Goal: Task Accomplishment & Management: Manage account settings

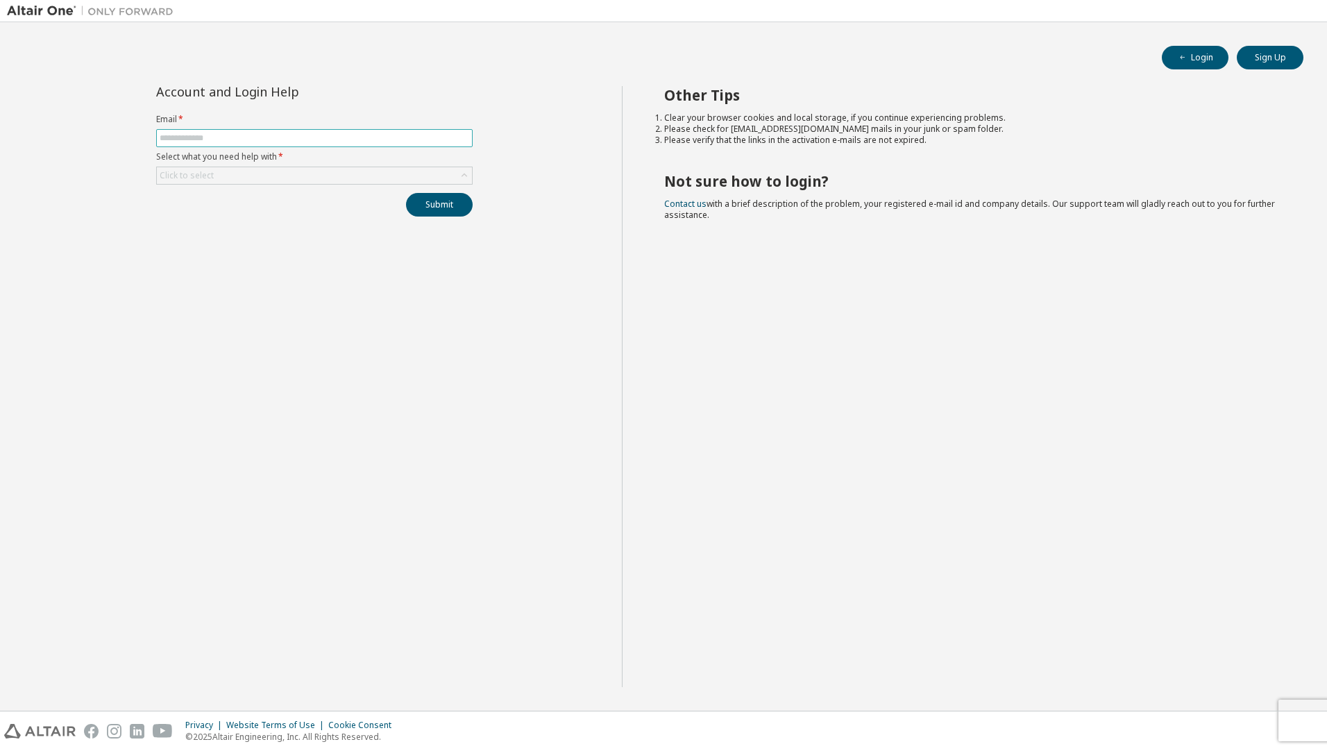
click at [200, 130] on span at bounding box center [314, 138] width 317 height 18
click at [212, 137] on input "text" at bounding box center [315, 138] width 310 height 11
type input "**********"
click at [455, 209] on button "Submit" at bounding box center [439, 205] width 67 height 24
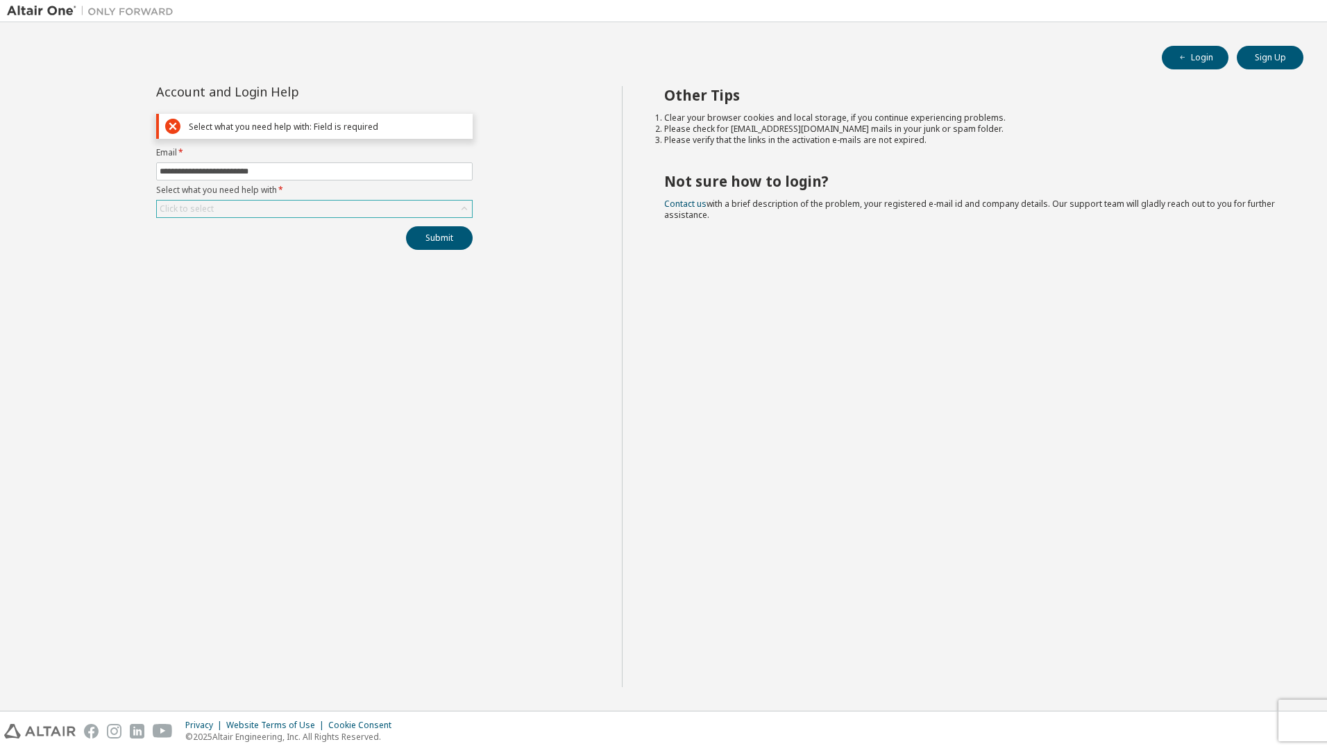
click at [332, 213] on div "Click to select" at bounding box center [314, 209] width 315 height 17
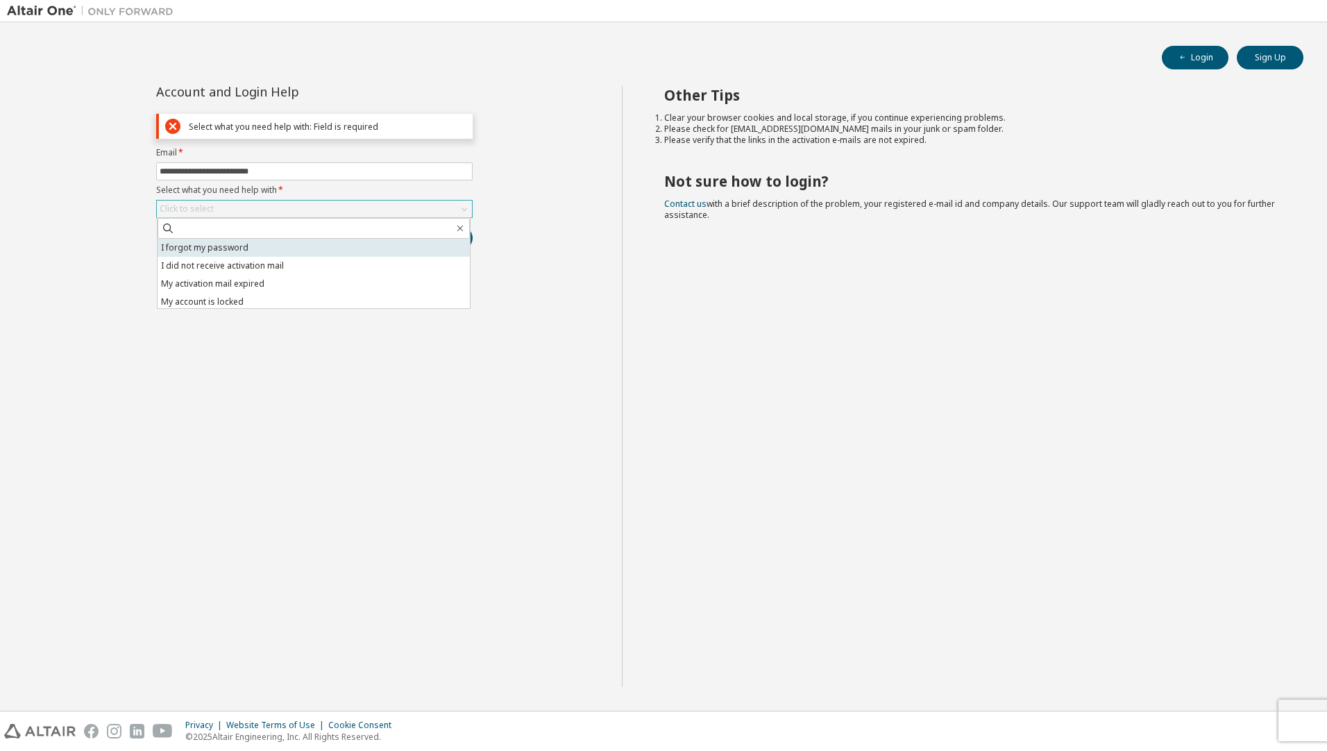
click at [321, 252] on li "I forgot my password" at bounding box center [314, 248] width 312 height 18
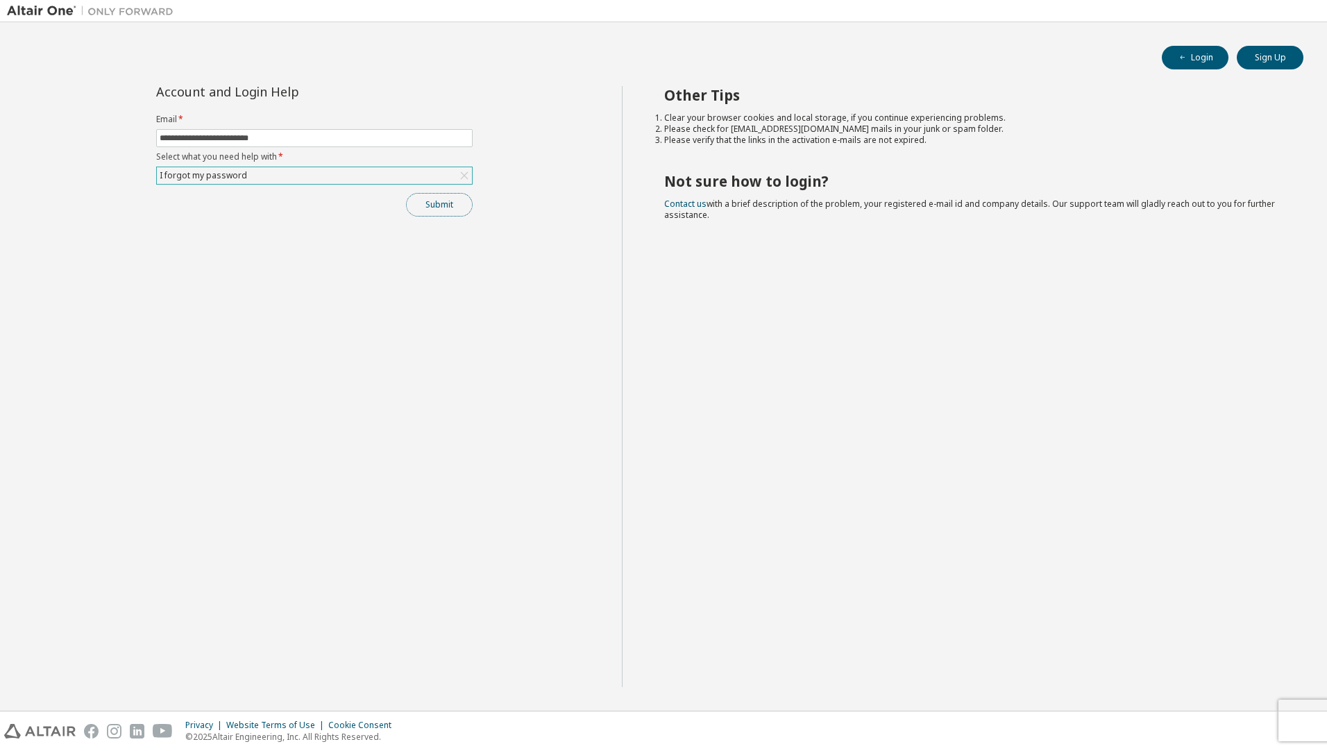
click at [459, 210] on button "Submit" at bounding box center [439, 205] width 67 height 24
click at [337, 259] on div "**********" at bounding box center [314, 386] width 615 height 601
click at [1202, 65] on button "Login" at bounding box center [1195, 58] width 67 height 24
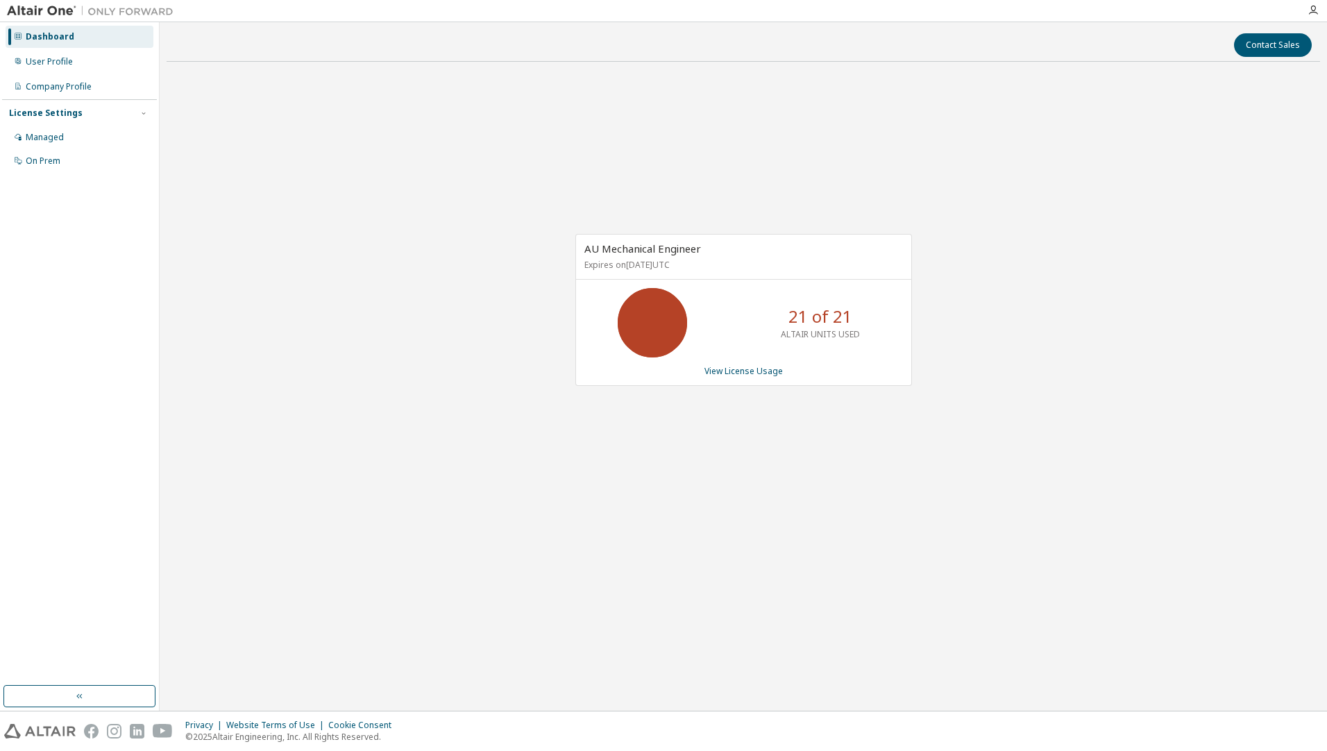
click at [788, 439] on div "AU Mechanical Engineer Expires on July 29, 2026 UTC 21 of 21 ALTAIR UNITS USED …" at bounding box center [744, 317] width 1154 height 488
click at [307, 298] on div "AU Mechanical Engineer Expires on July 29, 2026 UTC 21 of 21 ALTAIR UNITS USED …" at bounding box center [744, 317] width 1154 height 488
click at [75, 68] on div "User Profile" at bounding box center [80, 62] width 148 height 22
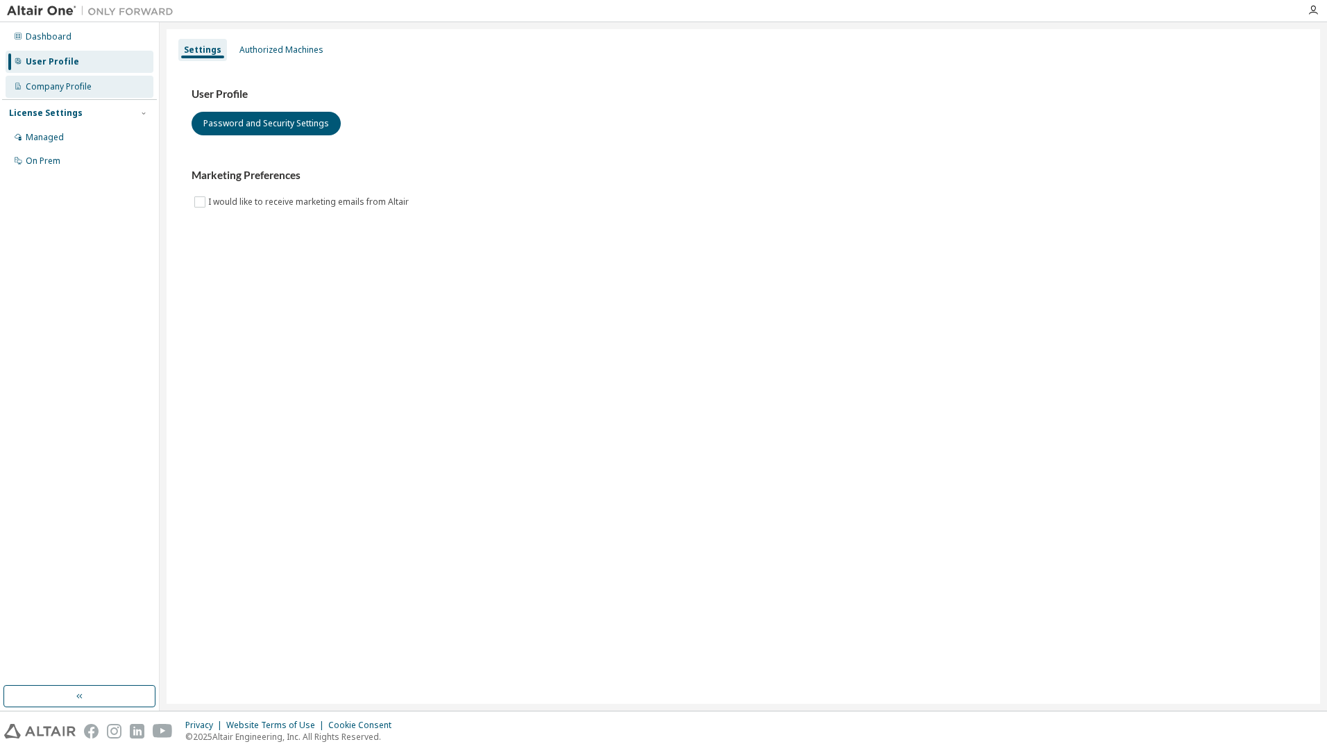
click at [81, 81] on div "Company Profile" at bounding box center [59, 86] width 66 height 11
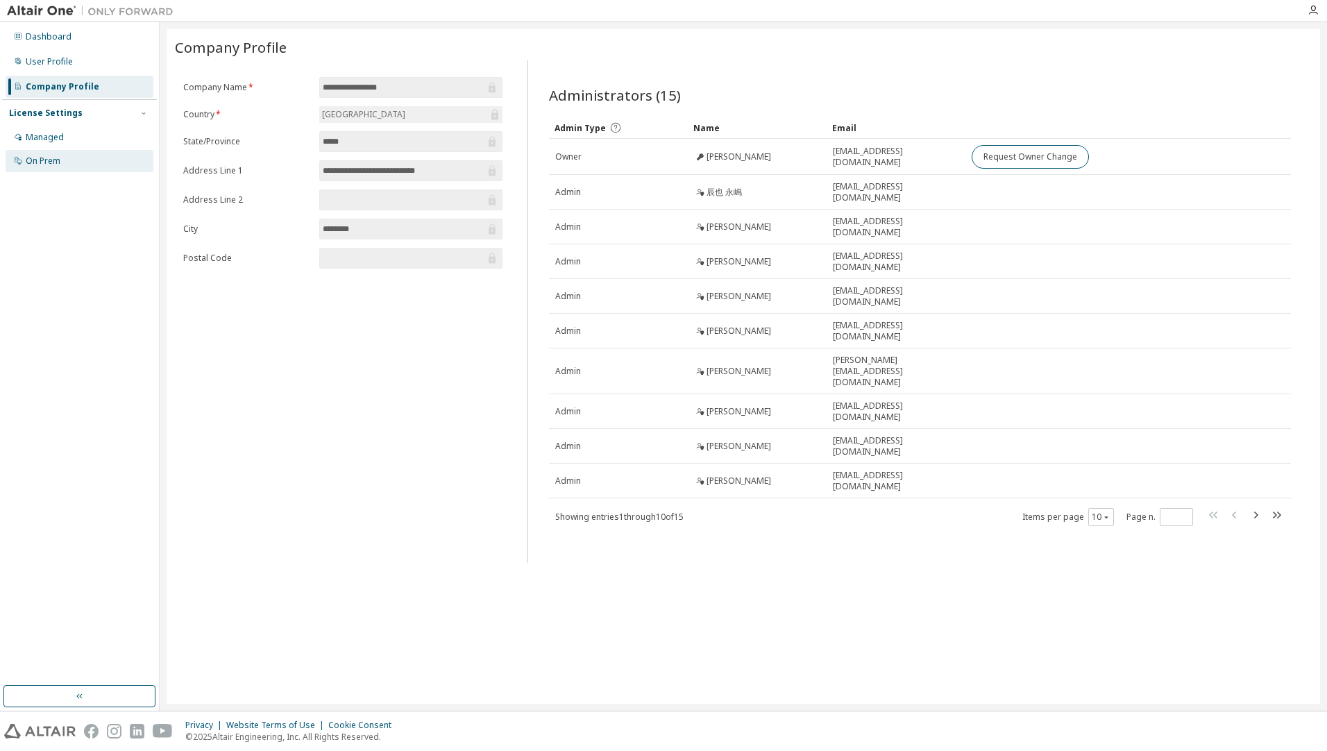
click at [90, 165] on div "On Prem" at bounding box center [80, 161] width 148 height 22
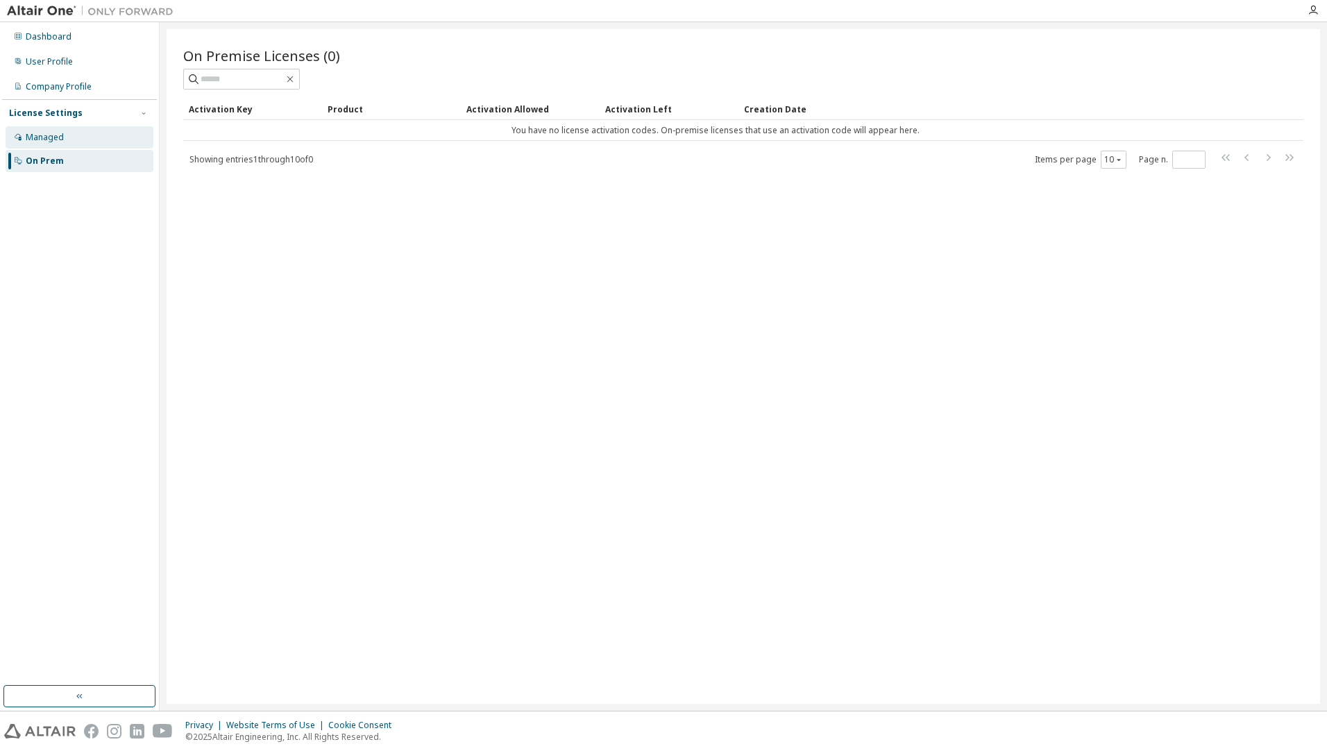
click at [100, 140] on div "Managed" at bounding box center [80, 137] width 148 height 22
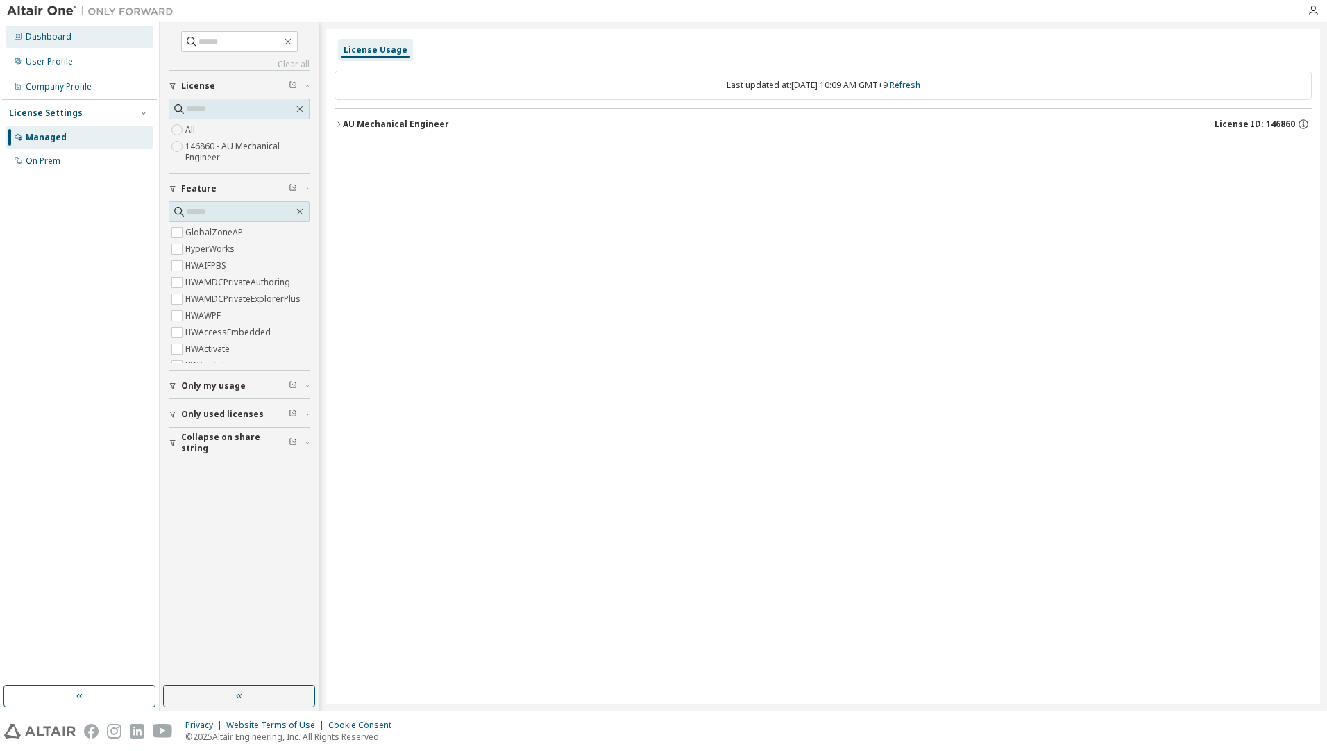
click at [63, 29] on div "Dashboard" at bounding box center [80, 37] width 148 height 22
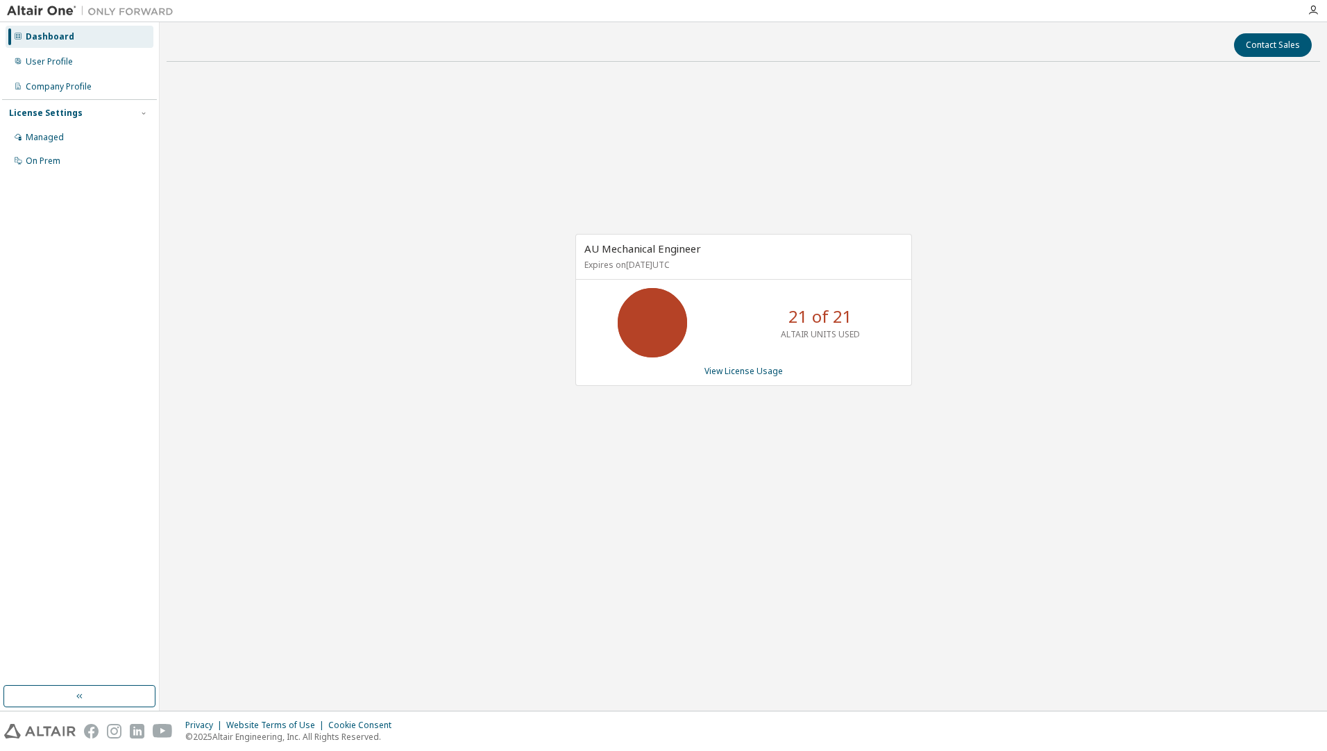
click at [1226, 90] on div "AU Mechanical Engineer Expires on July 29, 2026 UTC 21 of 21 ALTAIR UNITS USED …" at bounding box center [744, 317] width 1154 height 488
click at [1269, 41] on button "Contact Sales" at bounding box center [1273, 45] width 78 height 24
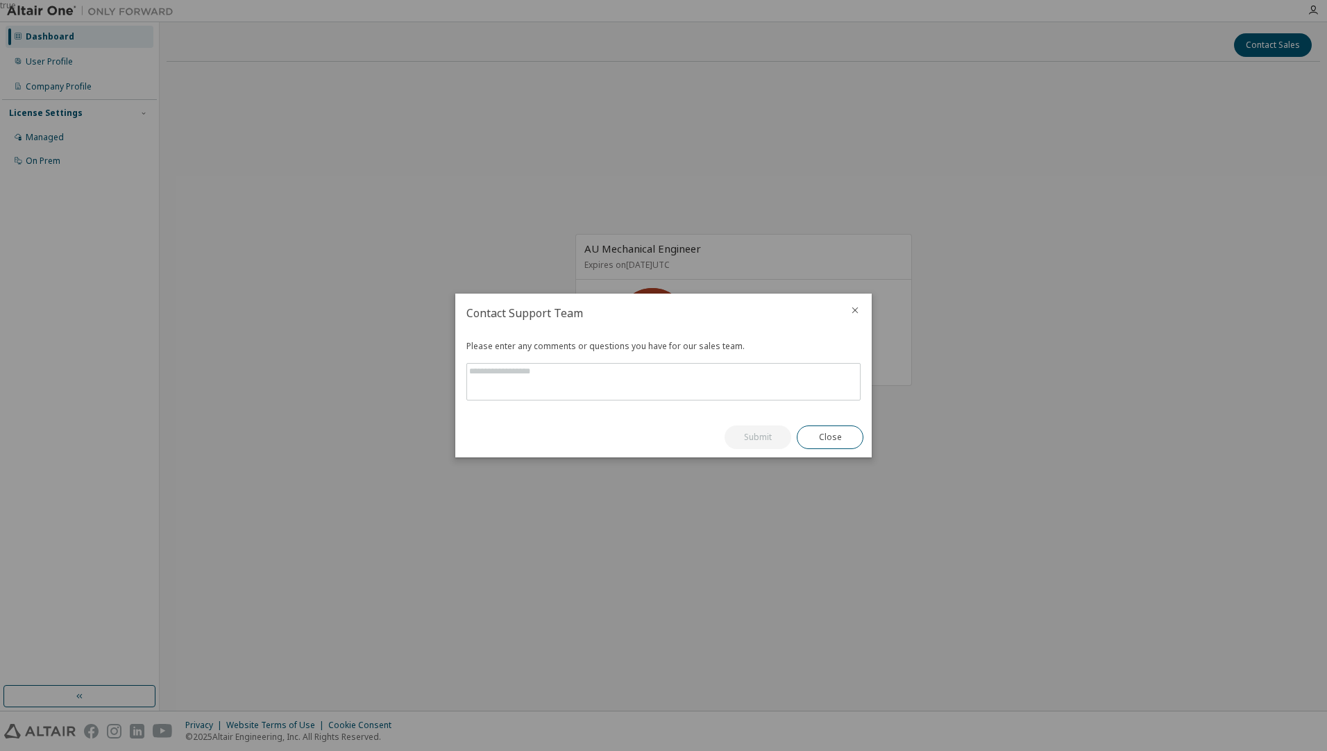
click at [855, 314] on icon "close" at bounding box center [855, 310] width 11 height 11
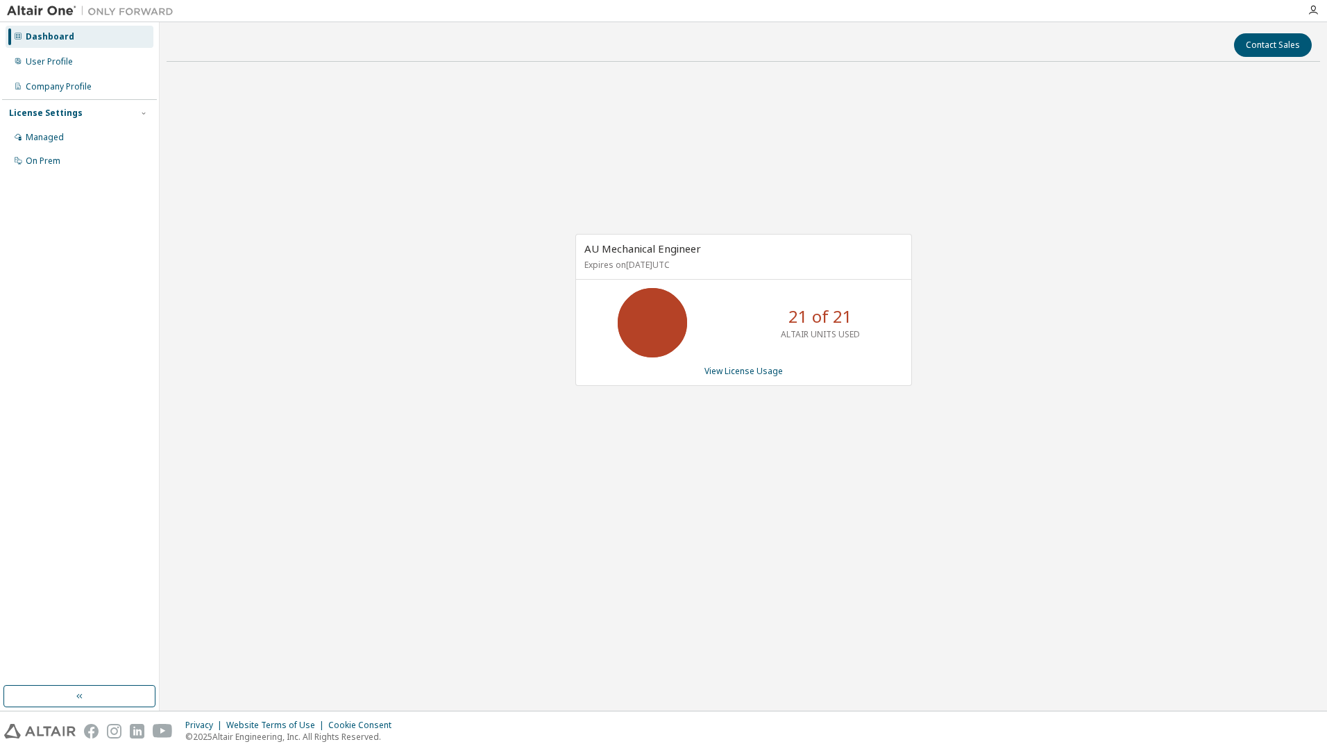
click at [378, 162] on div "AU Mechanical Engineer Expires on July 29, 2026 UTC 21 of 21 ALTAIR UNITS USED …" at bounding box center [744, 317] width 1154 height 488
